Goal: Task Accomplishment & Management: Manage account settings

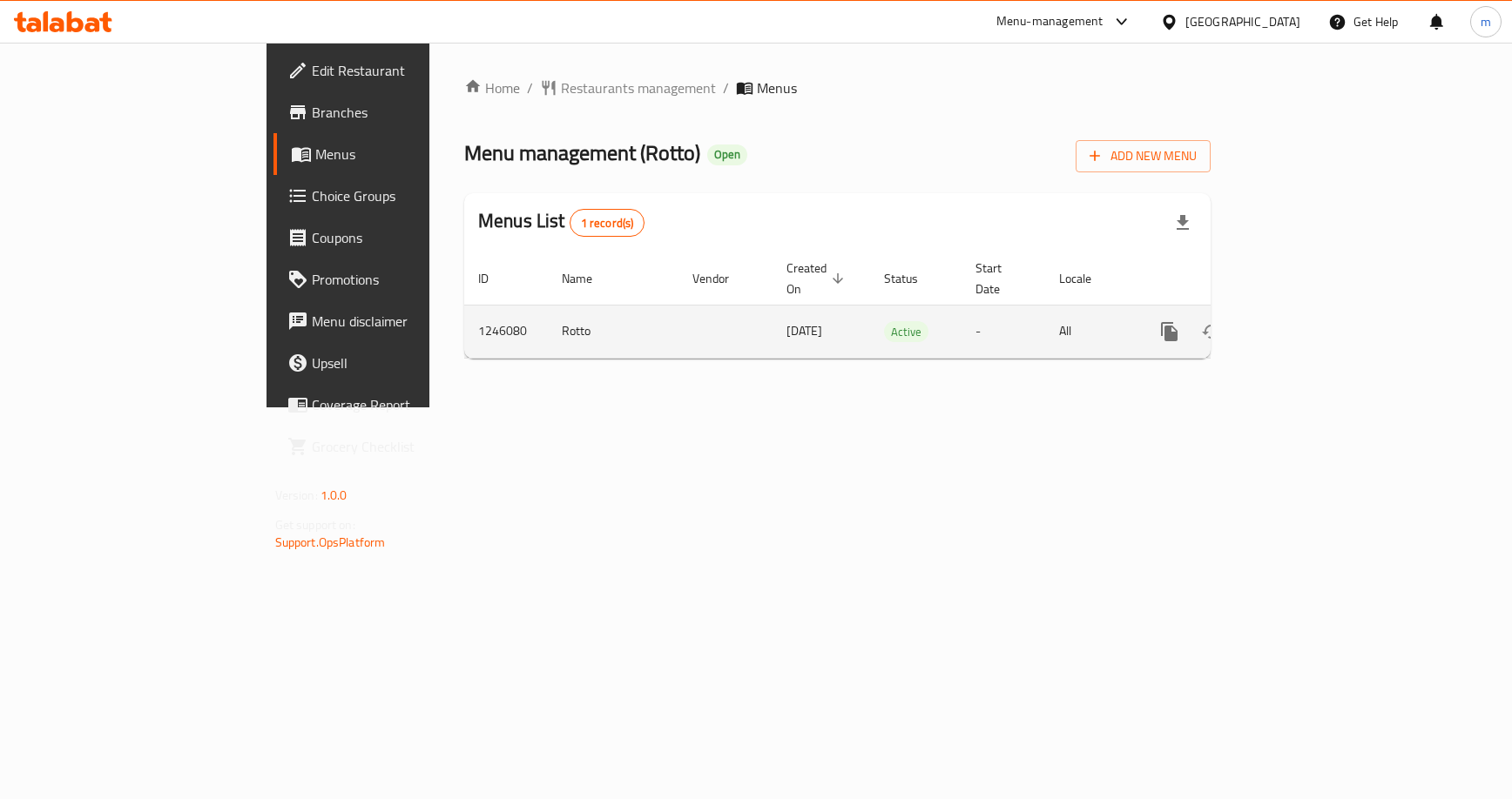
click at [1303, 324] on icon "enhanced table" at bounding box center [1295, 332] width 15 height 15
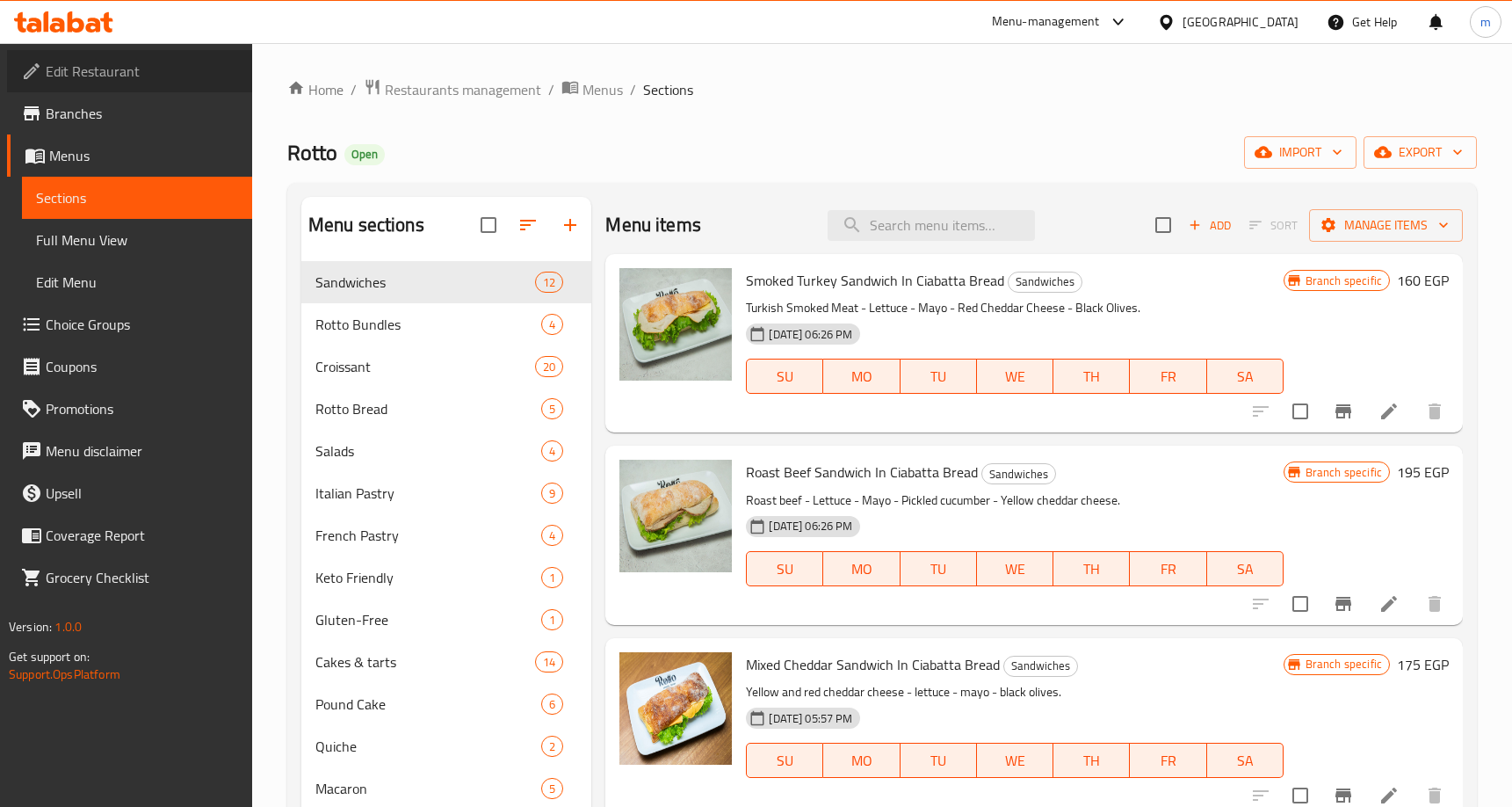
click at [79, 67] on span "Edit Restaurant" at bounding box center [141, 71] width 192 height 21
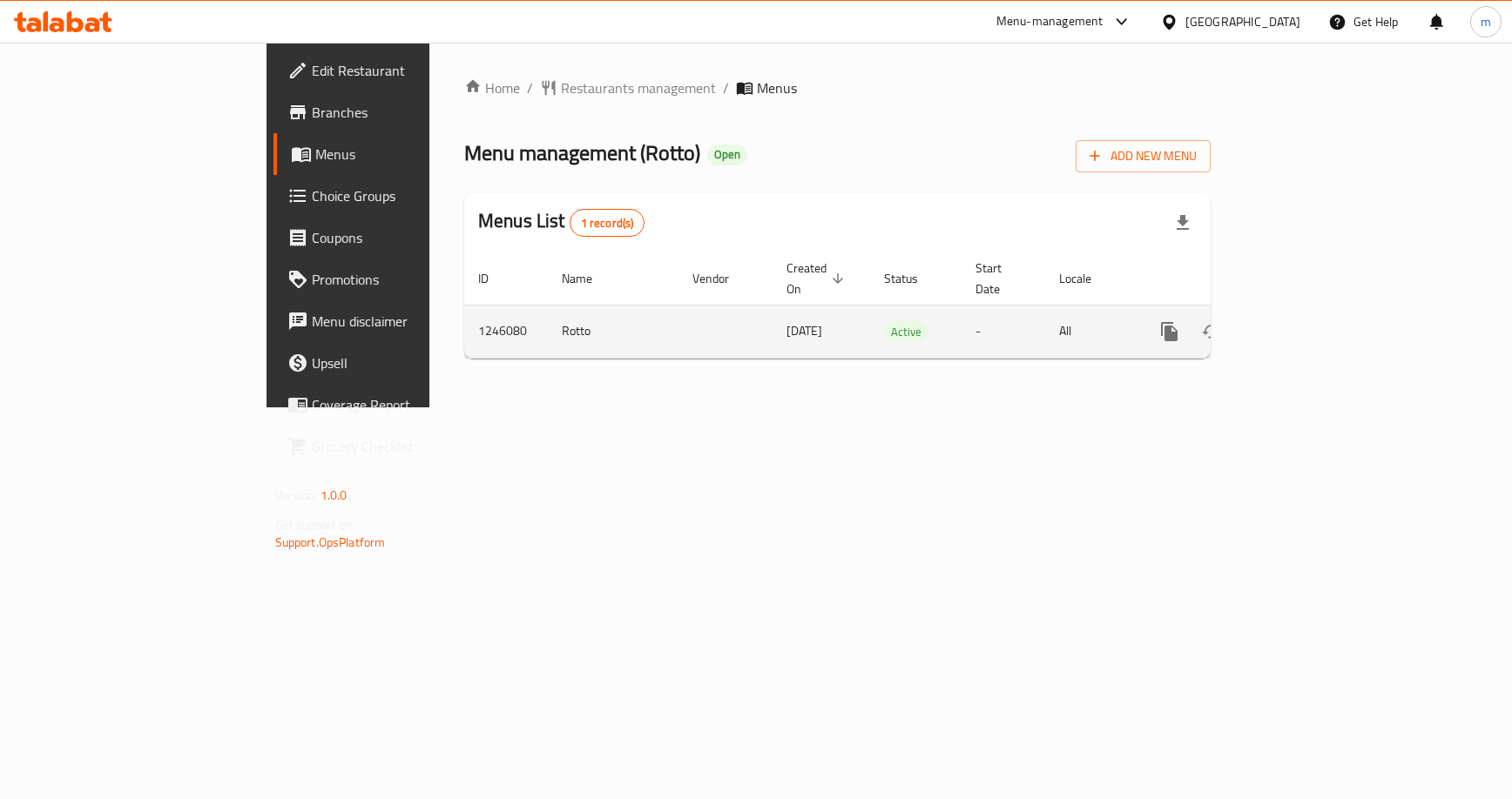
click at [1303, 324] on icon "enhanced table" at bounding box center [1295, 332] width 15 height 15
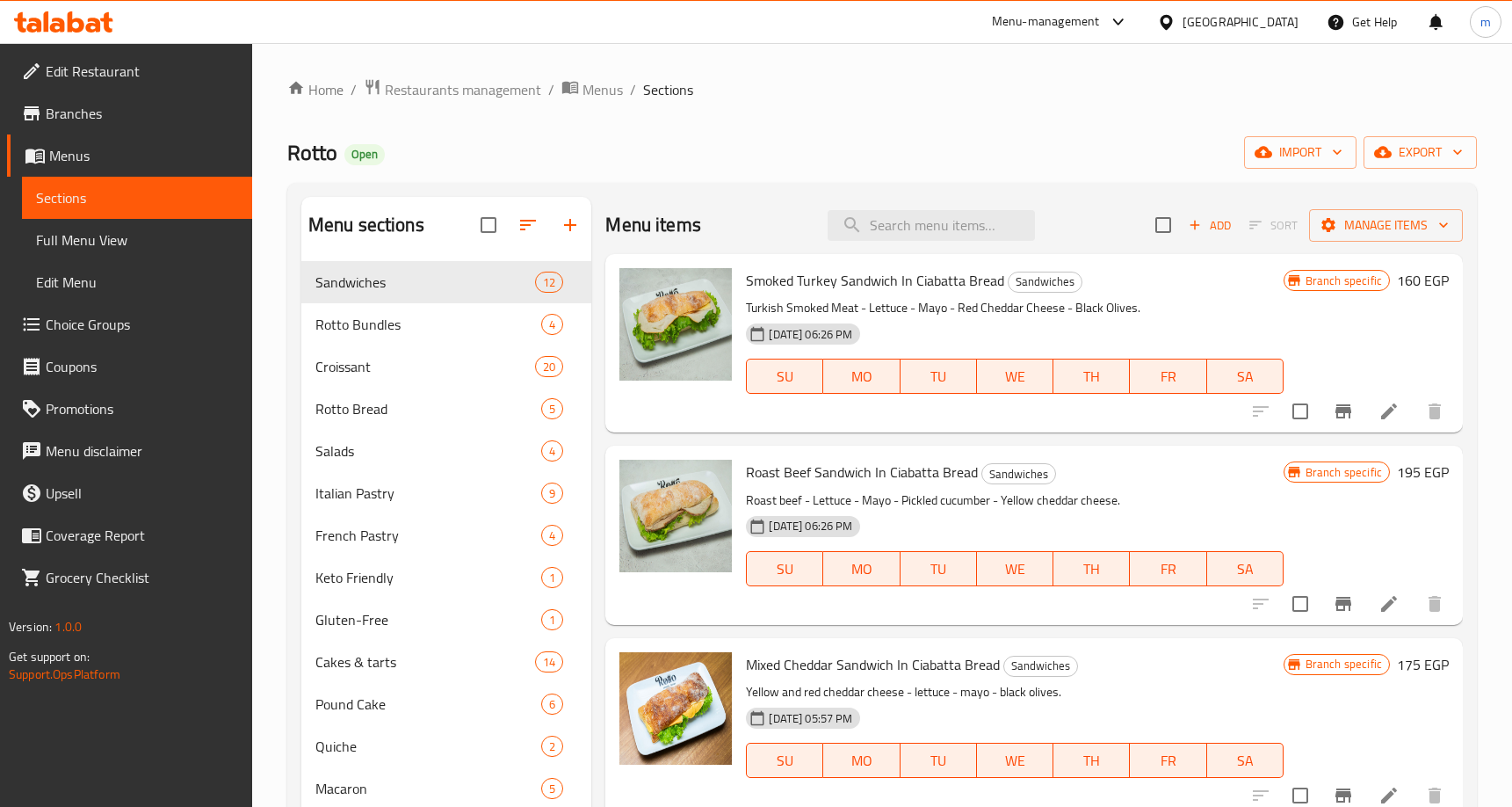
click at [65, 321] on span "Choice Groups" at bounding box center [141, 325] width 192 height 21
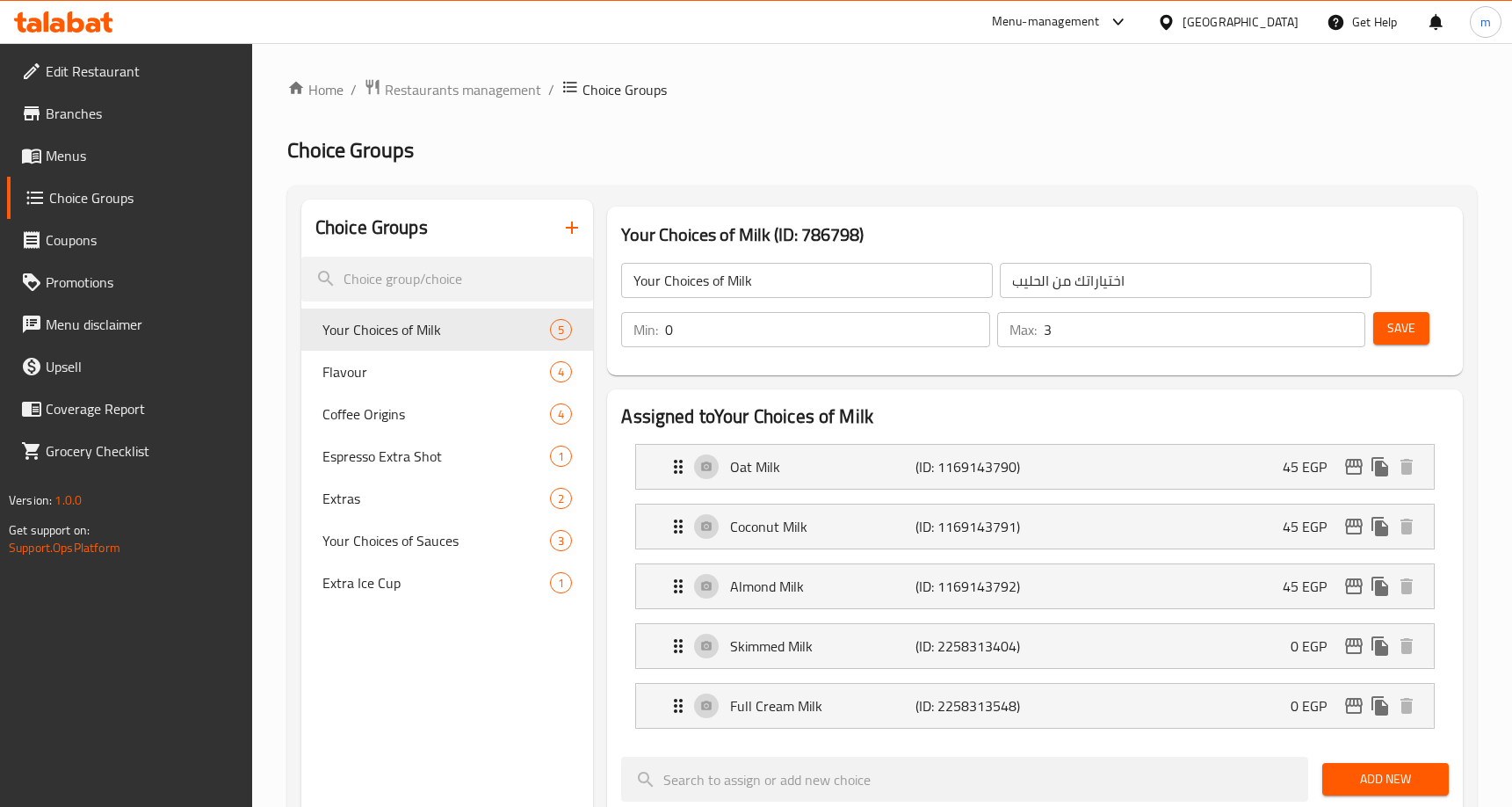
click at [1157, 102] on div "Home / Restaurants management / Choice Groups Choice Groups Choice Groups Your …" at bounding box center [883, 798] width 1190 height 1441
drag, startPoint x: 420, startPoint y: 382, endPoint x: 749, endPoint y: 187, distance: 382.4
click at [420, 382] on div "Flavour 4" at bounding box center [448, 372] width 293 height 42
type input "Flavour"
type input "نكهة"
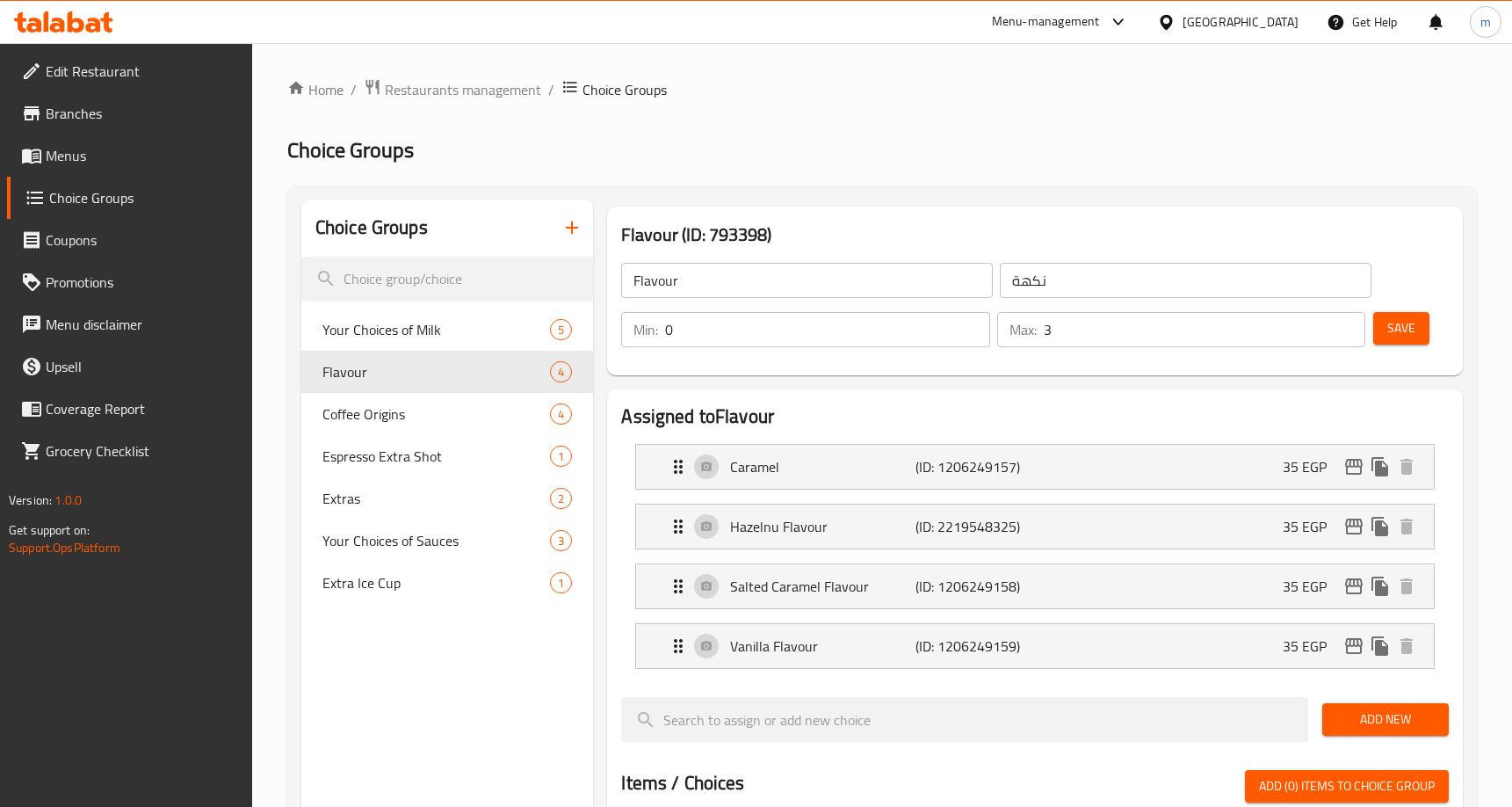
click at [833, 146] on h2 "Choice Groups" at bounding box center [883, 150] width 1190 height 28
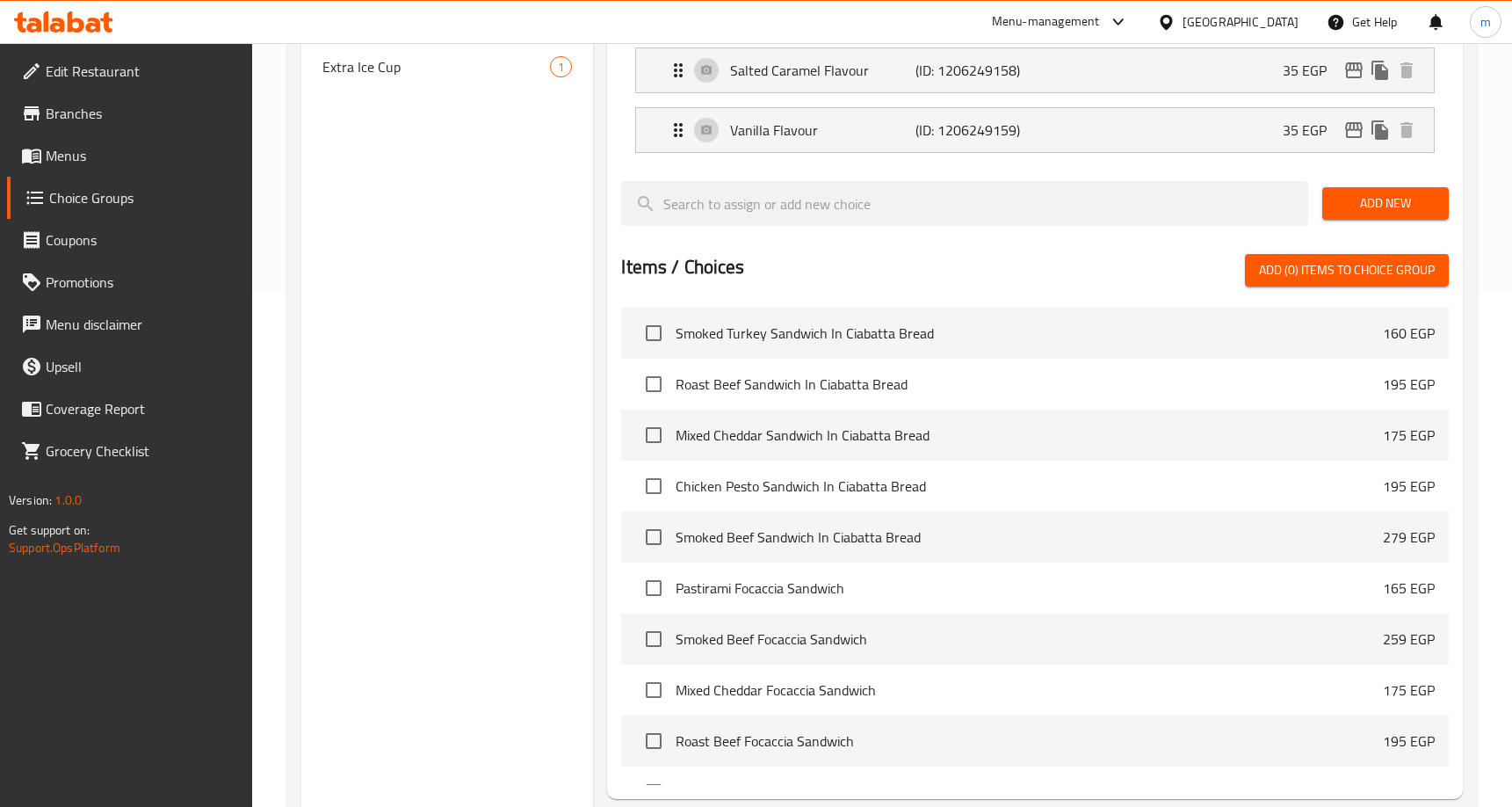
scroll to position [72, 0]
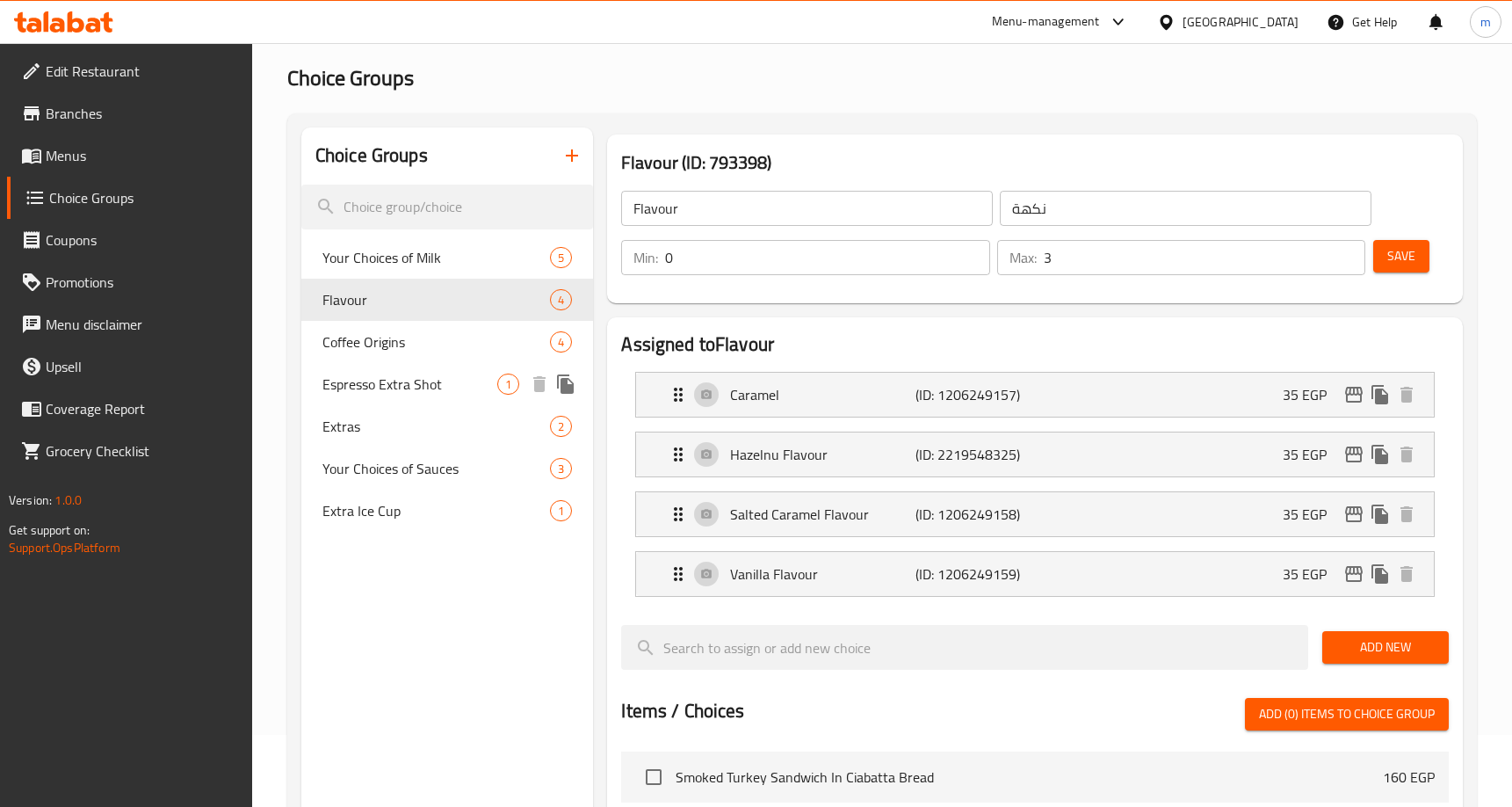
click at [360, 390] on span "Espresso Extra Shot" at bounding box center [410, 384] width 175 height 21
type input "Espresso Extra Shot"
type input "شوت اسبرسو اضافي"
type input "1"
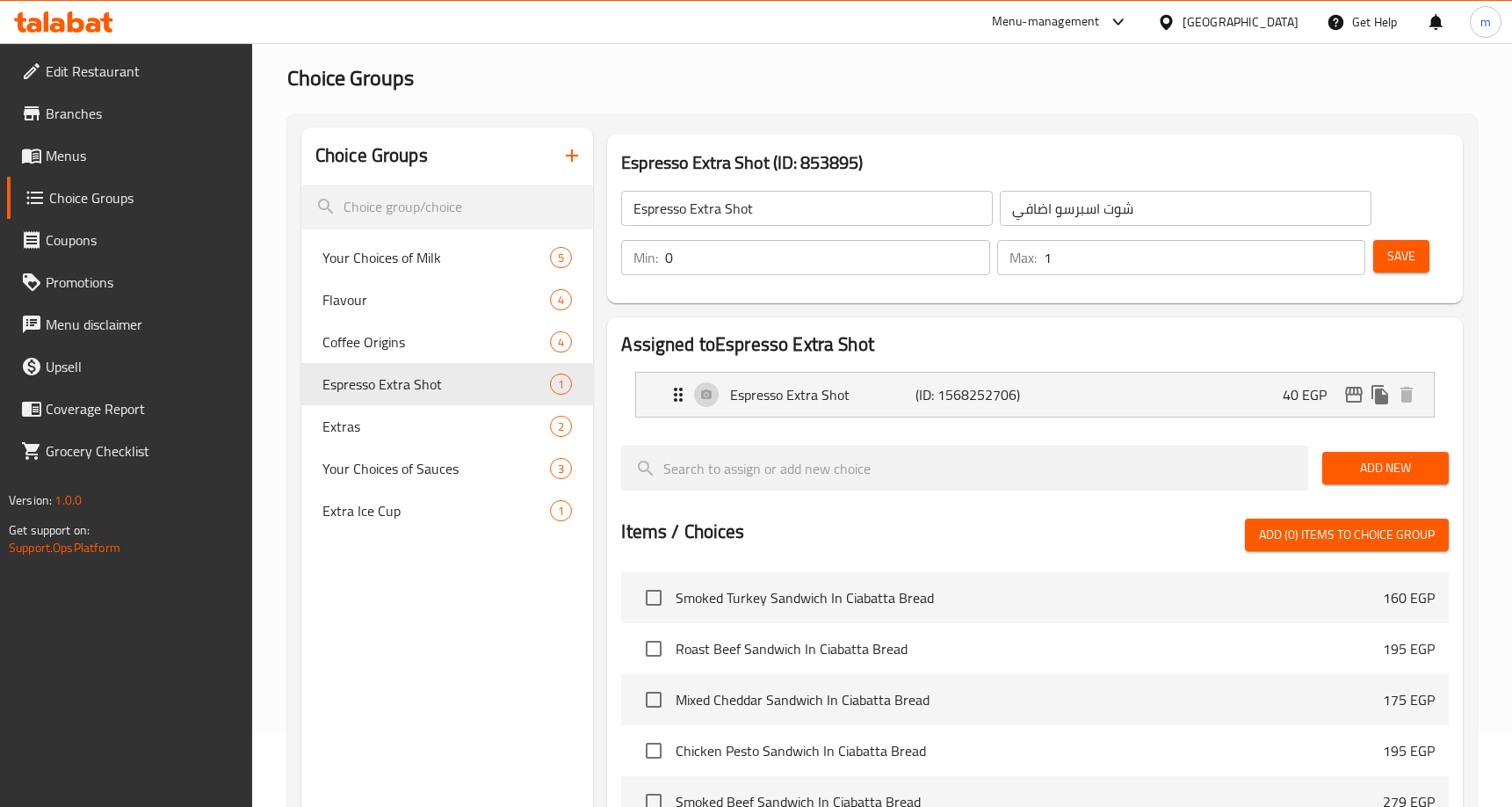
click at [793, 84] on h2 "Choice Groups" at bounding box center [883, 78] width 1190 height 28
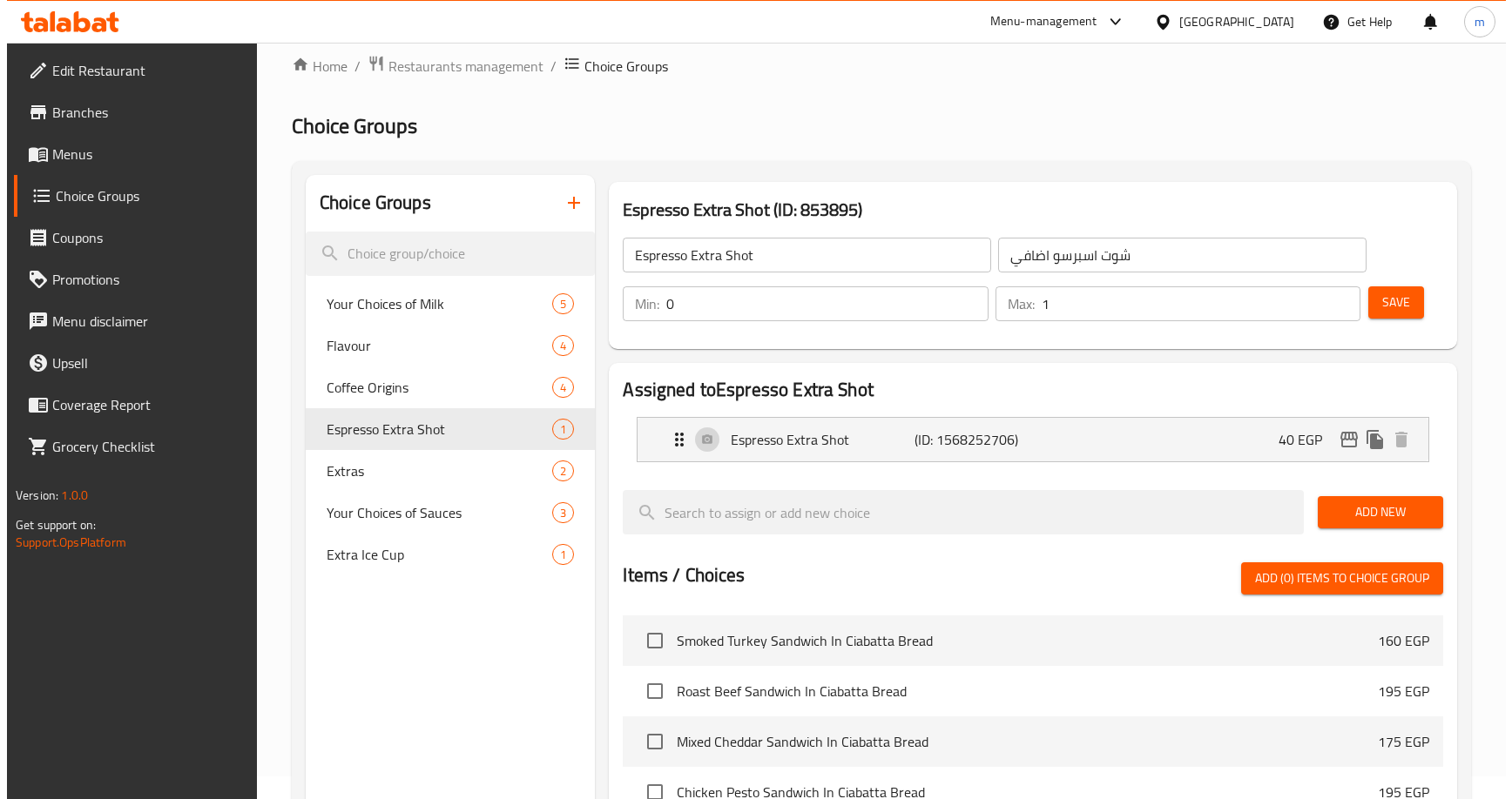
scroll to position [0, 0]
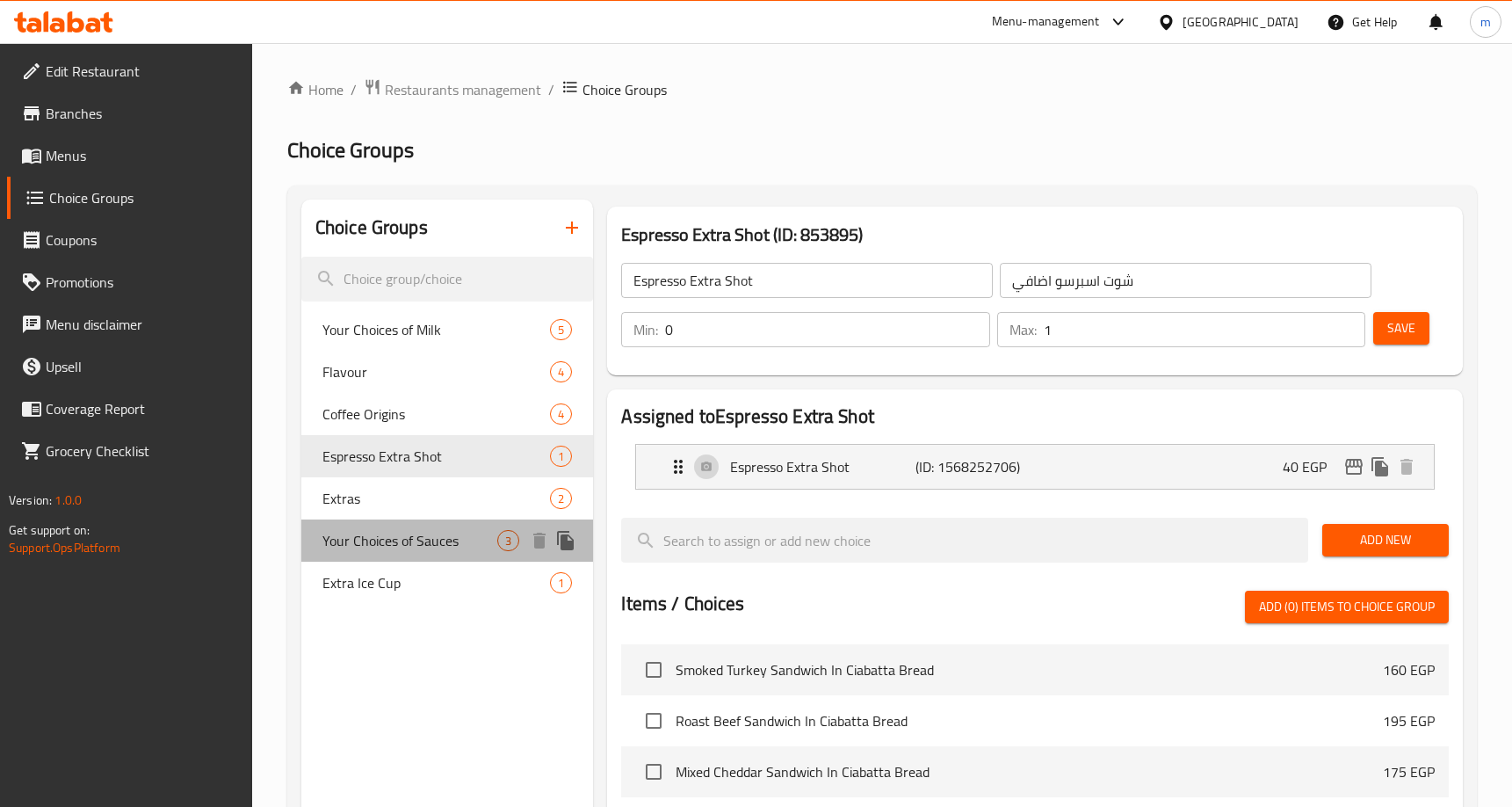
click at [389, 536] on span "Your Choices of Sauces" at bounding box center [410, 541] width 175 height 21
type input "Your Choices of Sauces"
type input "اختياراتك من الصوصات"
type input "3"
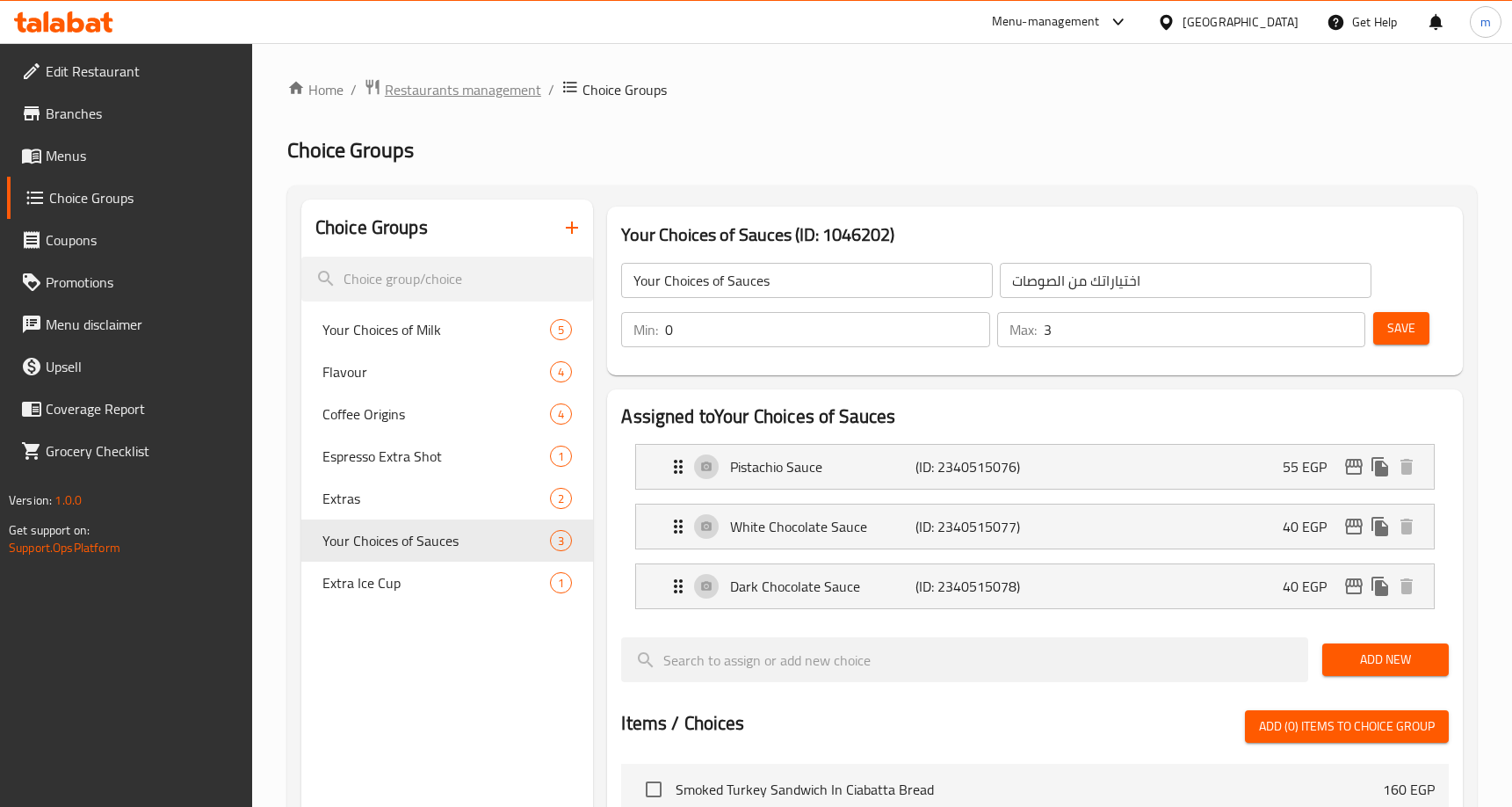
click at [447, 92] on span "Restaurants management" at bounding box center [463, 90] width 157 height 21
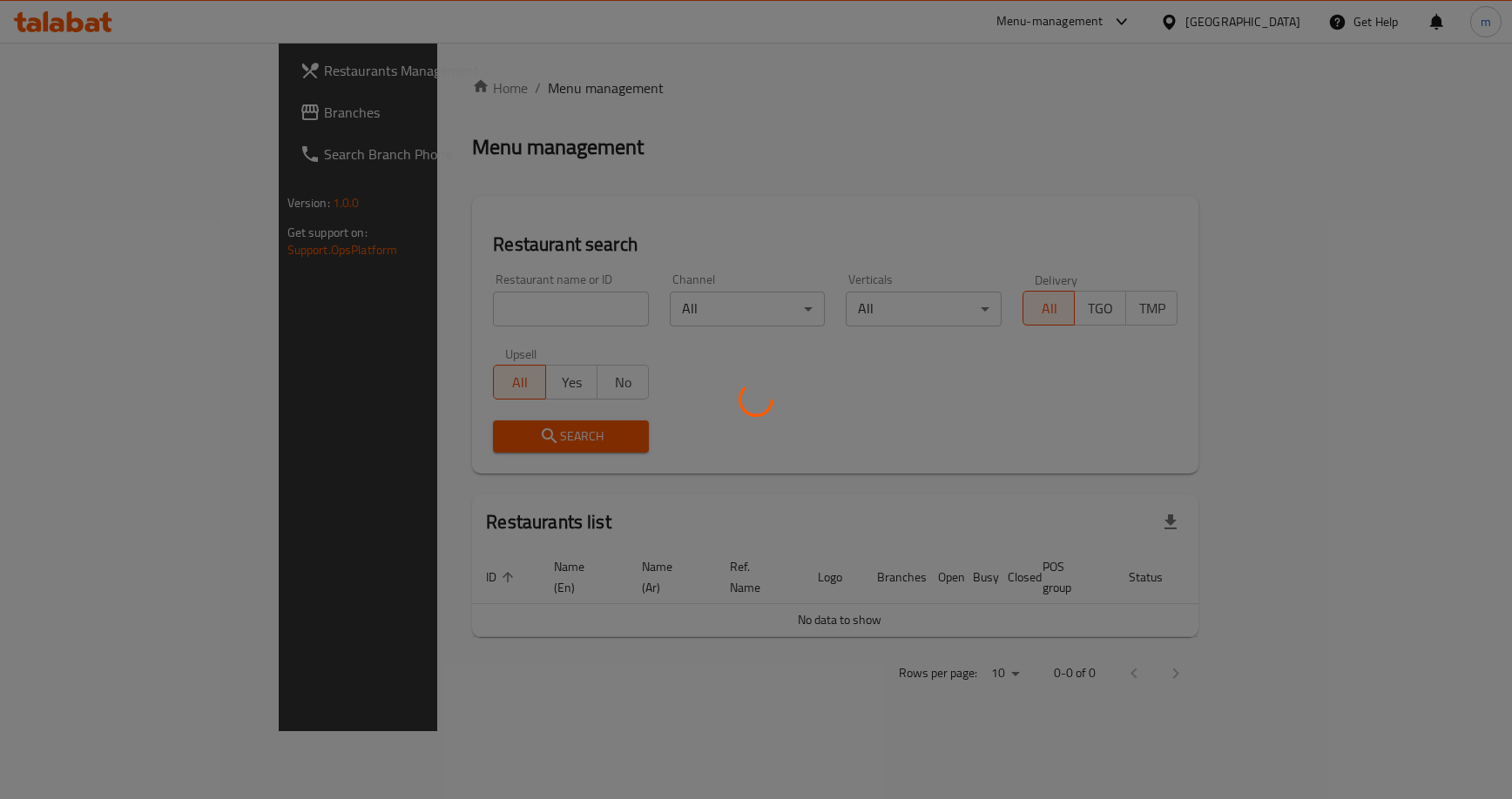
click at [69, 109] on div at bounding box center [756, 400] width 1512 height 799
click at [61, 105] on div at bounding box center [756, 400] width 1512 height 799
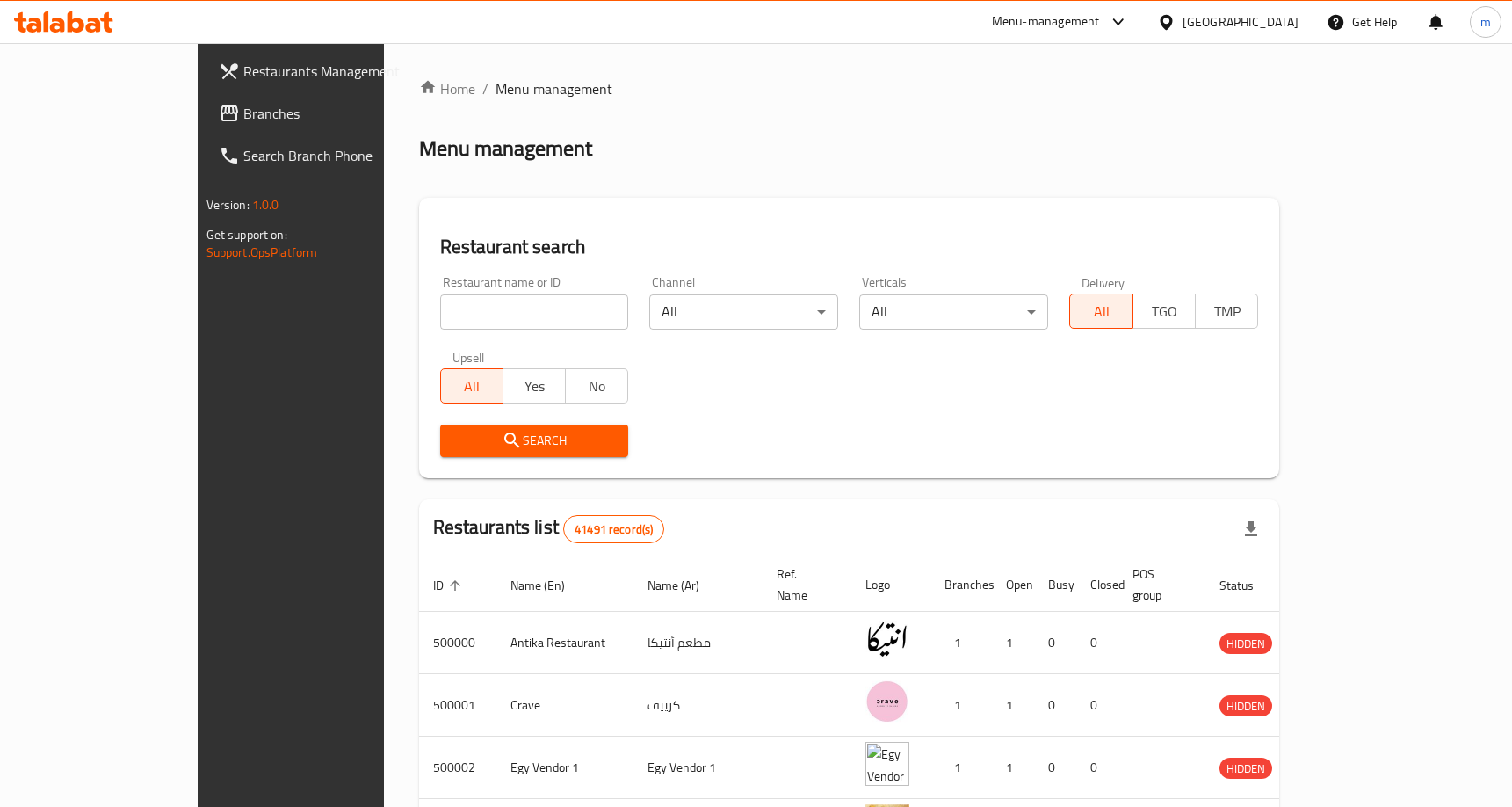
click at [205, 100] on link "Branches" at bounding box center [327, 114] width 245 height 42
